Goal: Communication & Community: Ask a question

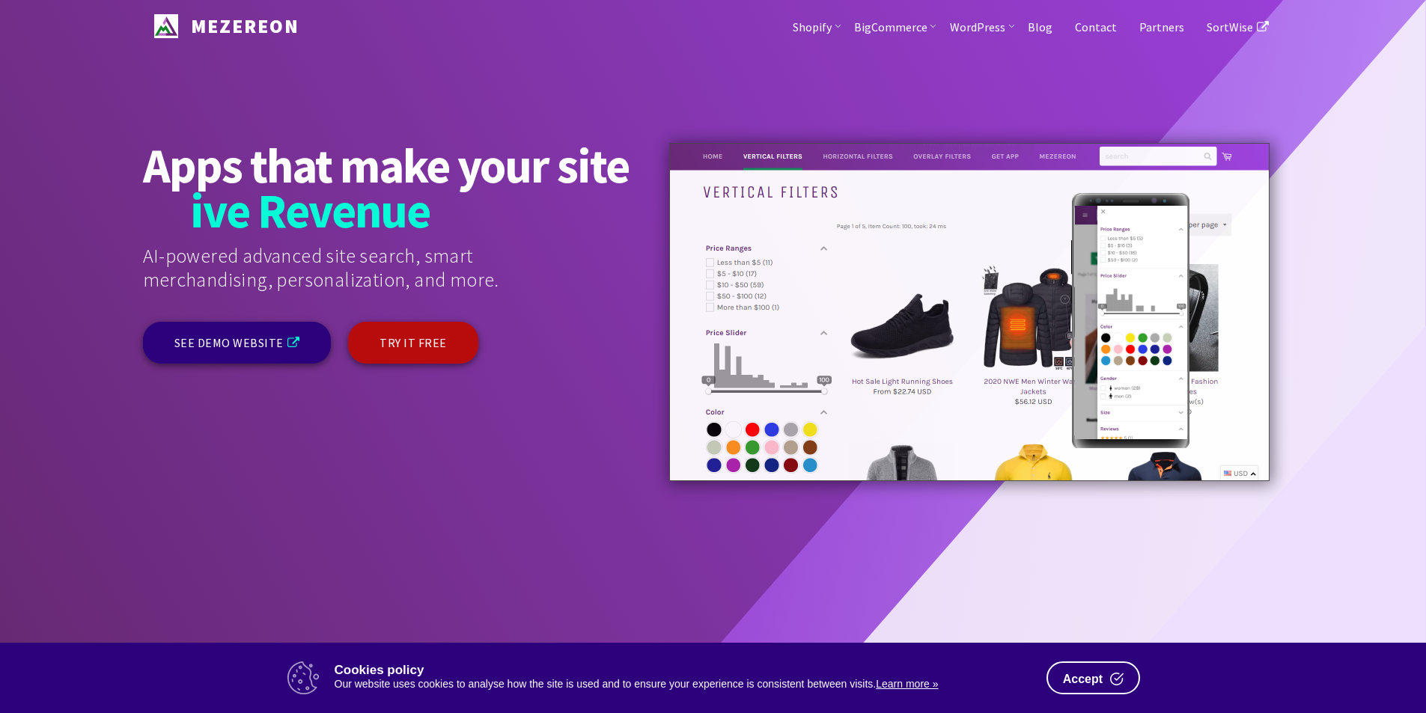
click at [1064, 0] on link "Contact" at bounding box center [1096, 26] width 64 height 52
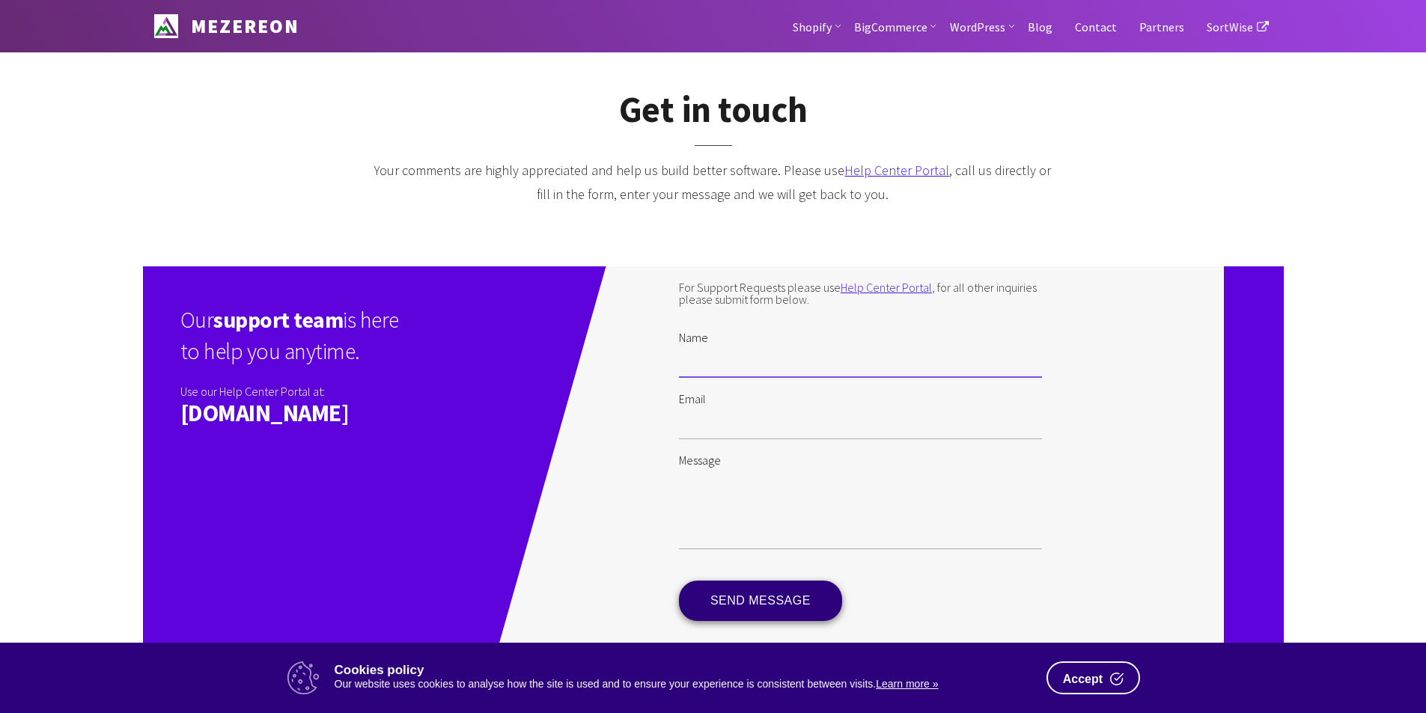
drag, startPoint x: 794, startPoint y: 350, endPoint x: 796, endPoint y: 367, distance: 16.6
click at [794, 350] on input "Name" at bounding box center [860, 361] width 363 height 34
type input "[PERSON_NAME]"
drag, startPoint x: 788, startPoint y: 426, endPoint x: 793, endPoint y: 438, distance: 12.8
click at [788, 426] on input "Email" at bounding box center [860, 422] width 363 height 34
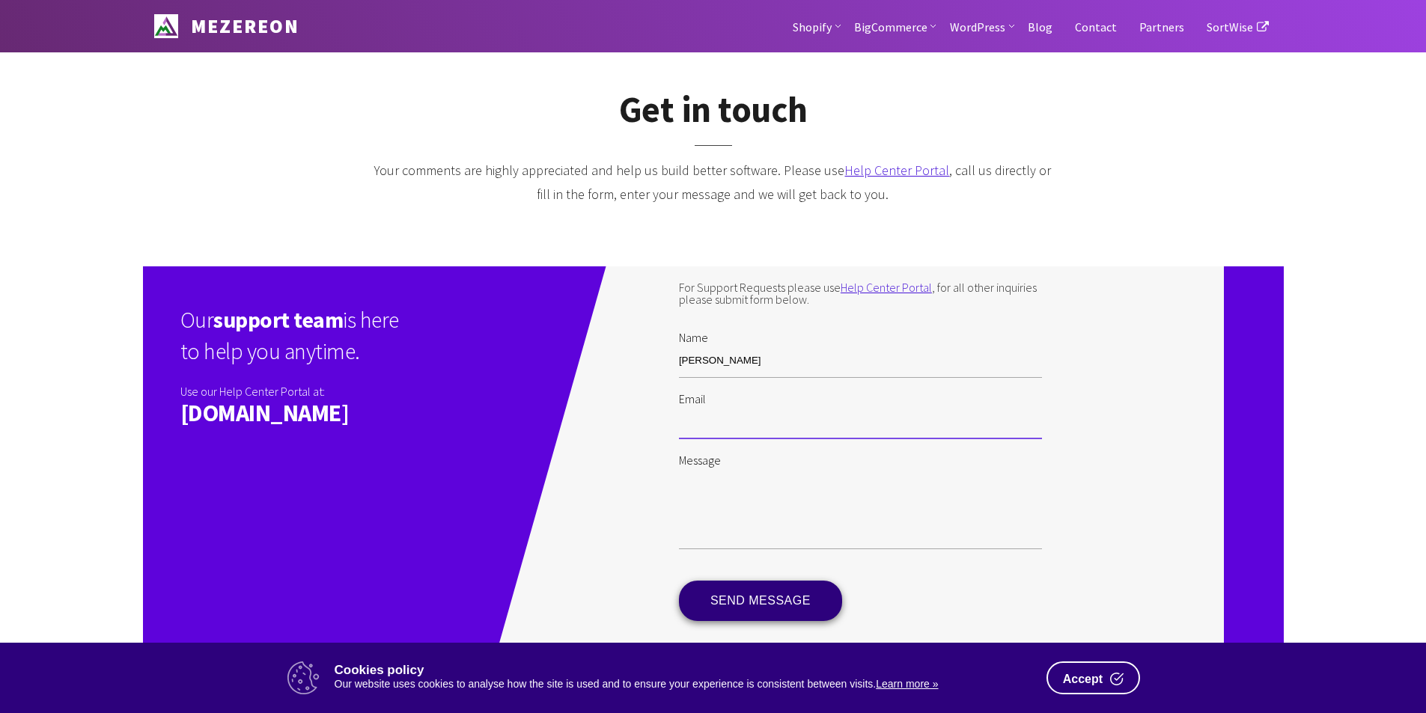
type input "[PERSON_NAME][EMAIL_ADDRESS][PERSON_NAME][DOMAIN_NAME]"
click at [809, 490] on textarea "Message" at bounding box center [860, 507] width 363 height 83
paste textarea "Wikipedia is considered to be the World’s most significant tool for reference m…"
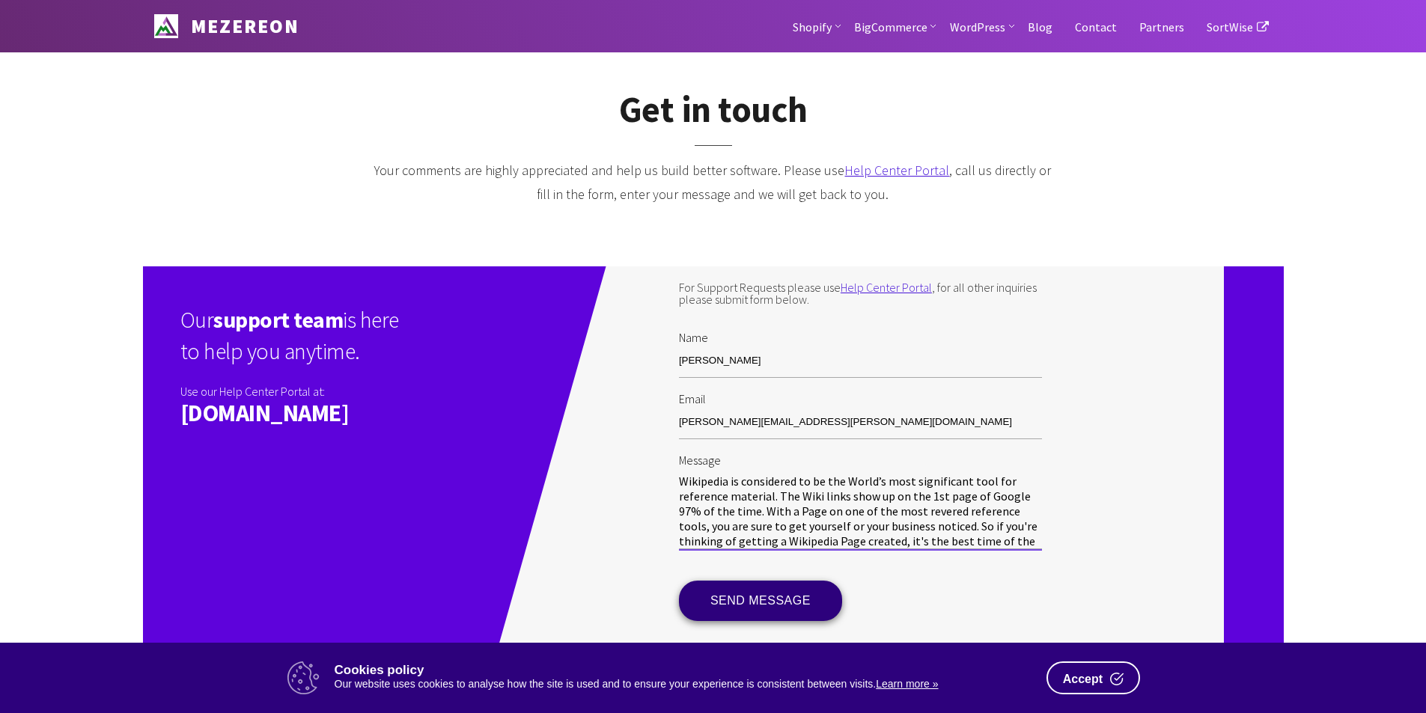
scroll to position [180, 0]
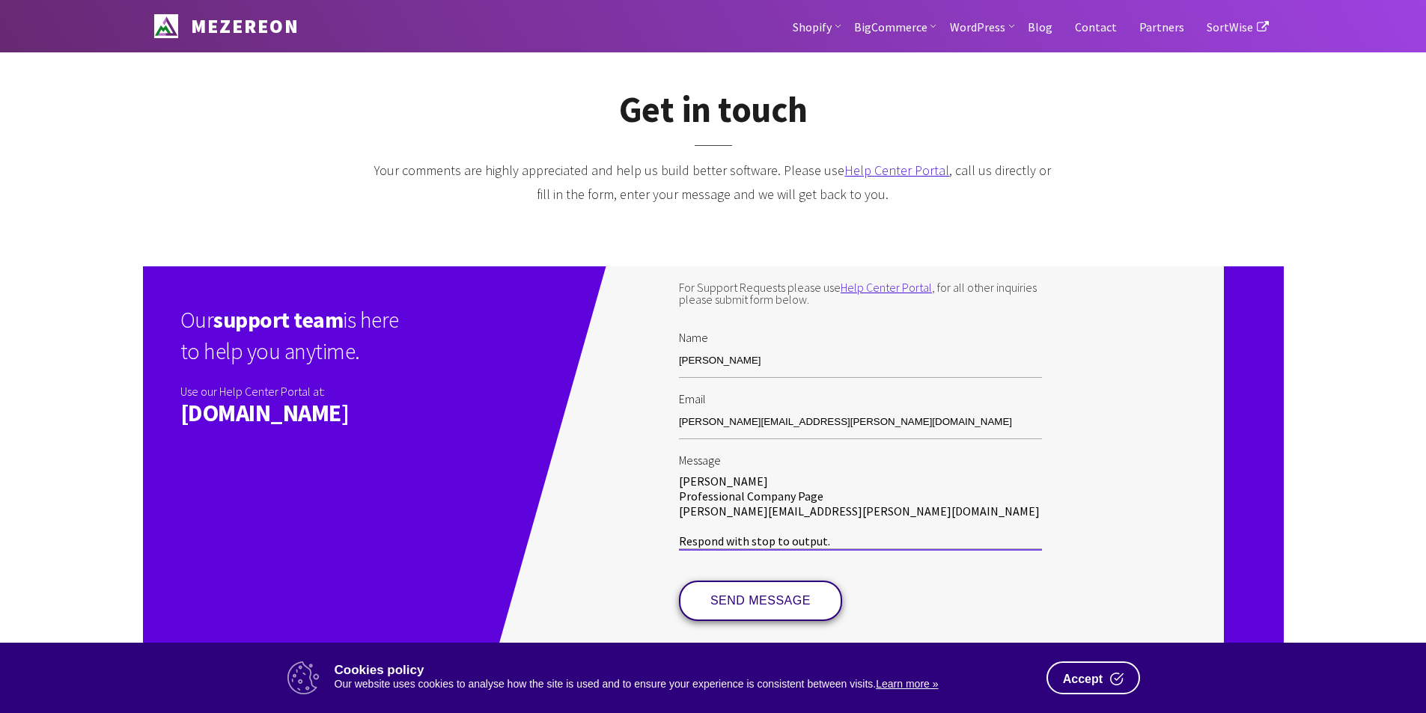
type textarea "Wikipedia is considered to be the World’s most significant tool for reference m…"
click at [766, 605] on input "SEND MESSAGE" at bounding box center [760, 601] width 163 height 40
